Goal: Check status: Check status

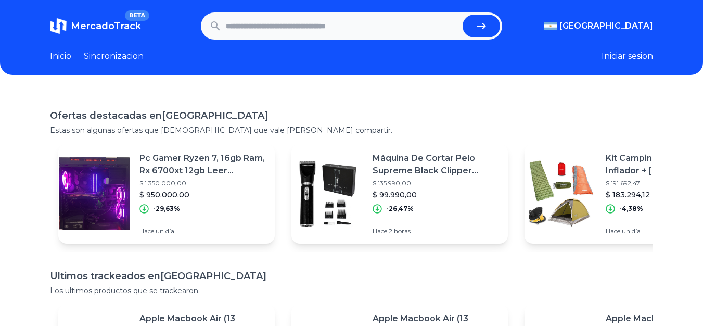
click at [347, 29] on input "text" at bounding box center [342, 26] width 233 height 23
paste input "**********"
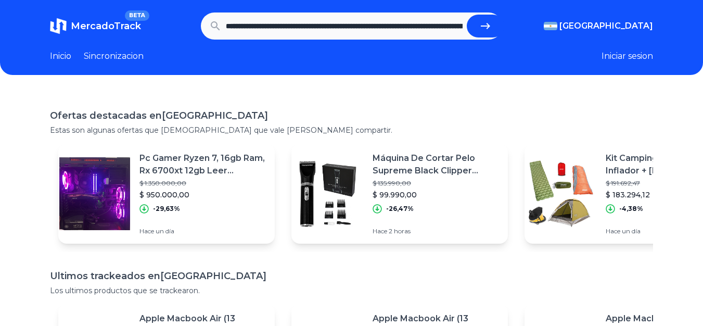
click at [489, 26] on icon "submit" at bounding box center [485, 26] width 9 height 6
type input "**********"
